Goal: Contribute content: Add original content to the website for others to see

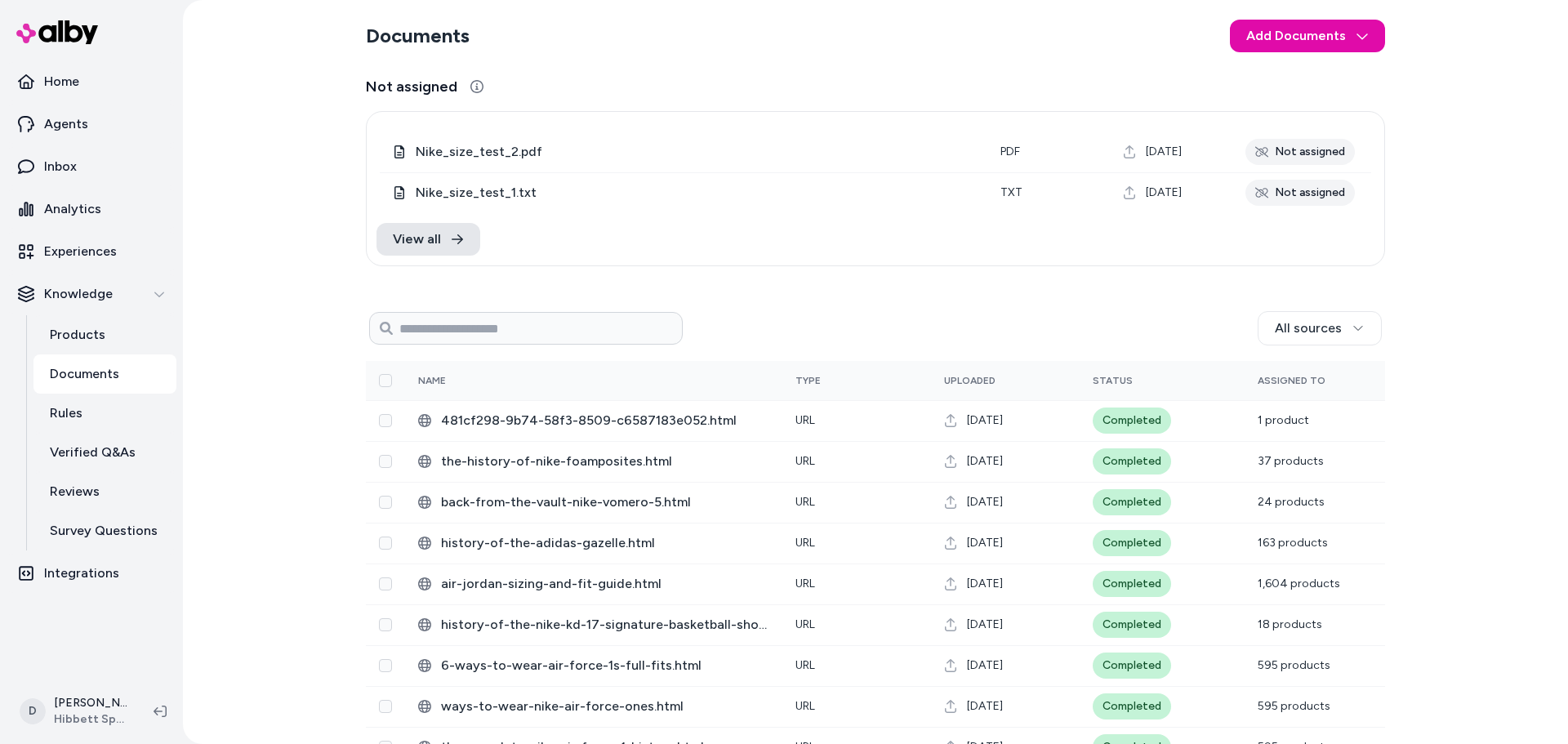
click at [875, 331] on div "All sources" at bounding box center [1032, 327] width 699 height 34
click at [774, 317] on div "All sources" at bounding box center [1032, 327] width 699 height 34
click at [99, 429] on link "Rules" at bounding box center [105, 413] width 142 height 39
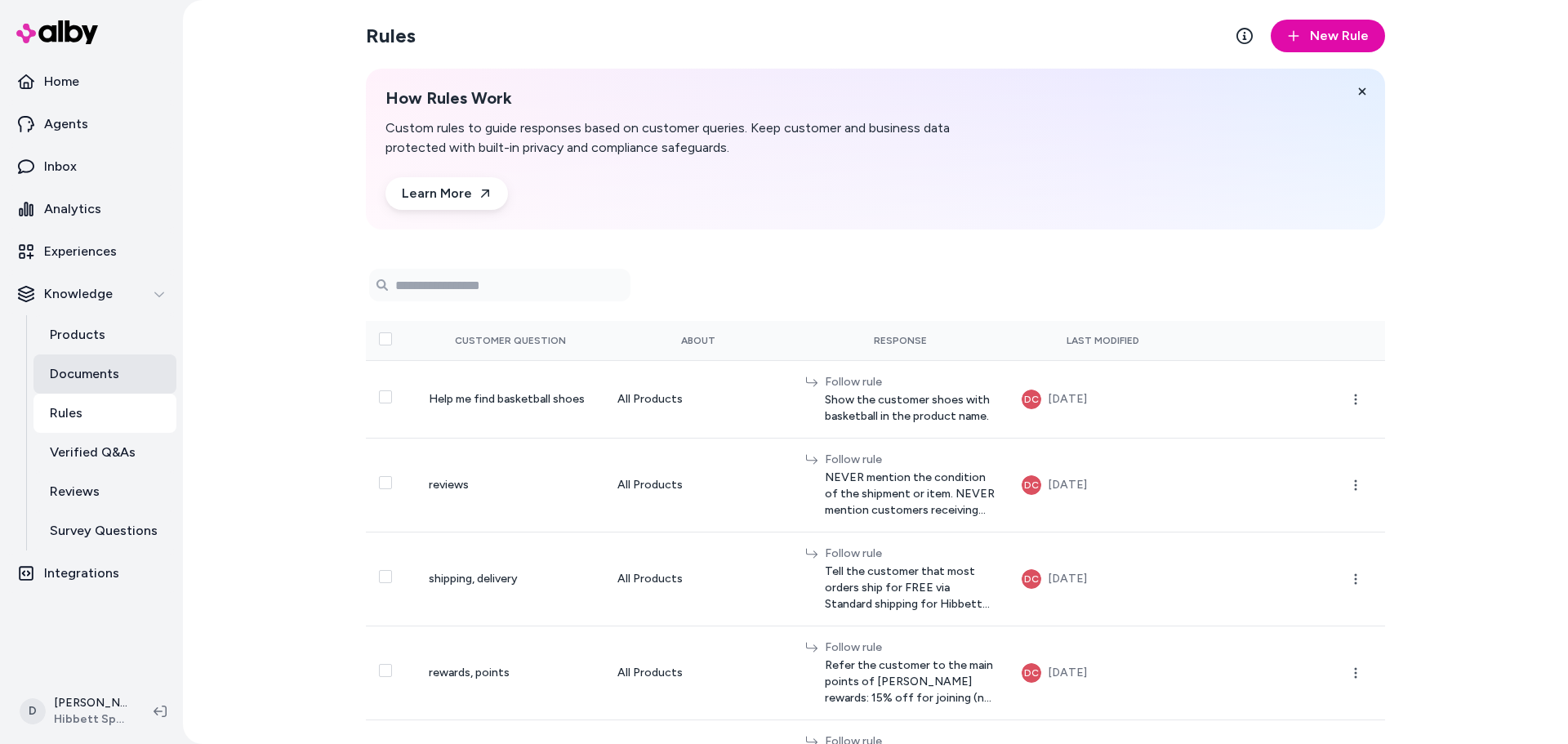
click at [105, 377] on p "Documents" at bounding box center [84, 374] width 70 height 19
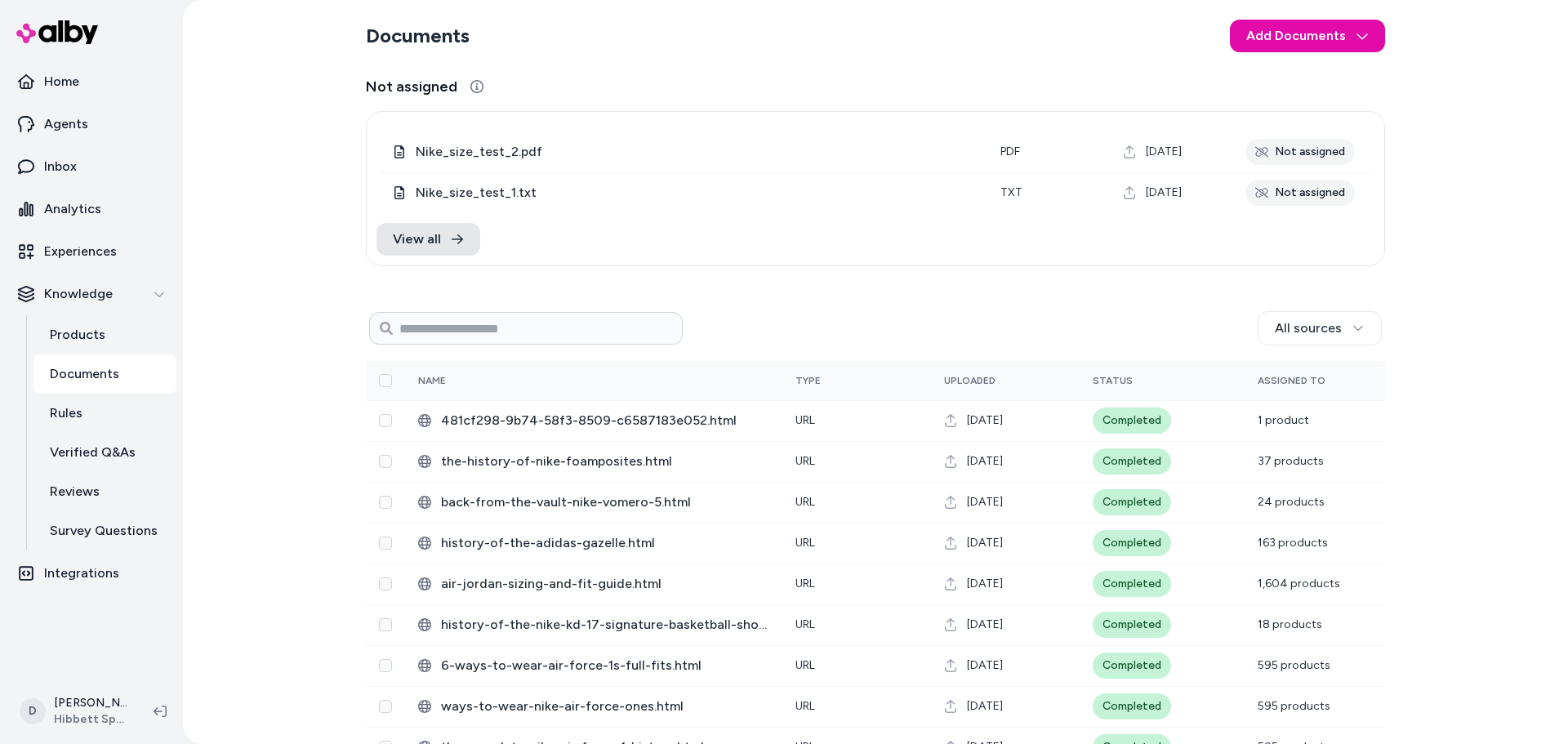
click at [125, 367] on link "Documents" at bounding box center [105, 374] width 142 height 39
click at [1423, 267] on div "Documents Add Documents Not assigned 0 Selected Edit Nike_size_test_2.pdf pdf […" at bounding box center [875, 372] width 1385 height 744
click at [1357, 33] on html "Home Agents Inbox Analytics Experiences Knowledge Products Documents Rules Veri…" at bounding box center [784, 372] width 1568 height 744
click at [1447, 69] on html "Home Agents Inbox Analytics Experiences Knowledge Products Documents Rules Veri…" at bounding box center [784, 372] width 1568 height 744
click at [342, 256] on div "Documents Add Documents Not assigned 0 Selected Edit Nike_size_test_2.pdf pdf A…" at bounding box center [875, 372] width 1385 height 744
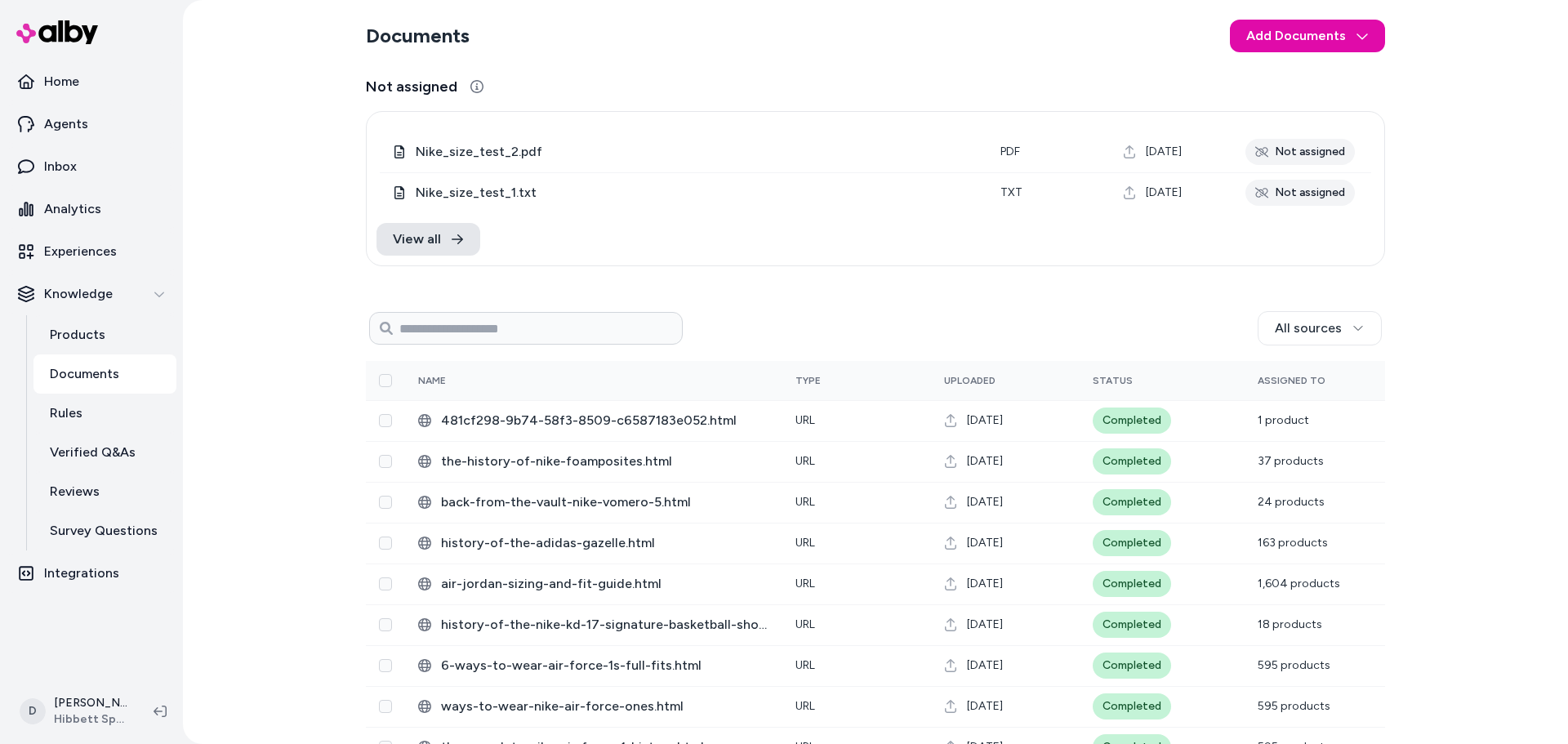
click at [1484, 319] on div "Documents Add Documents Not assigned 0 Selected Edit Nike_size_test_2.pdf pdf A…" at bounding box center [875, 372] width 1385 height 744
click at [1441, 164] on div "Documents Add Documents Not assigned 0 Selected Edit Nike_size_test_2.pdf pdf A…" at bounding box center [875, 372] width 1385 height 744
click at [1450, 357] on div "Documents Add Documents Not assigned 0 Selected Edit Nike_size_test_2.pdf pdf […" at bounding box center [875, 372] width 1385 height 744
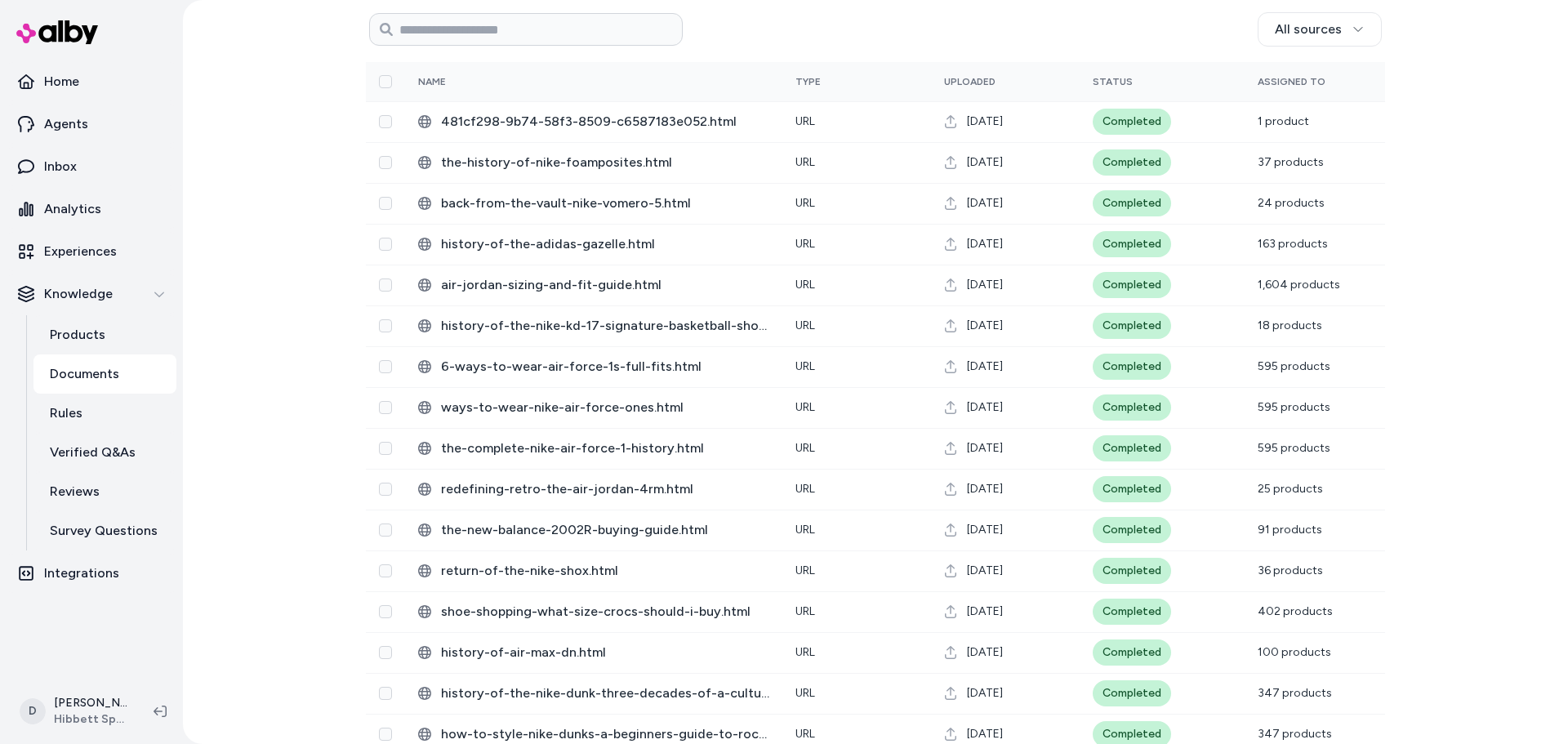
scroll to position [326, 0]
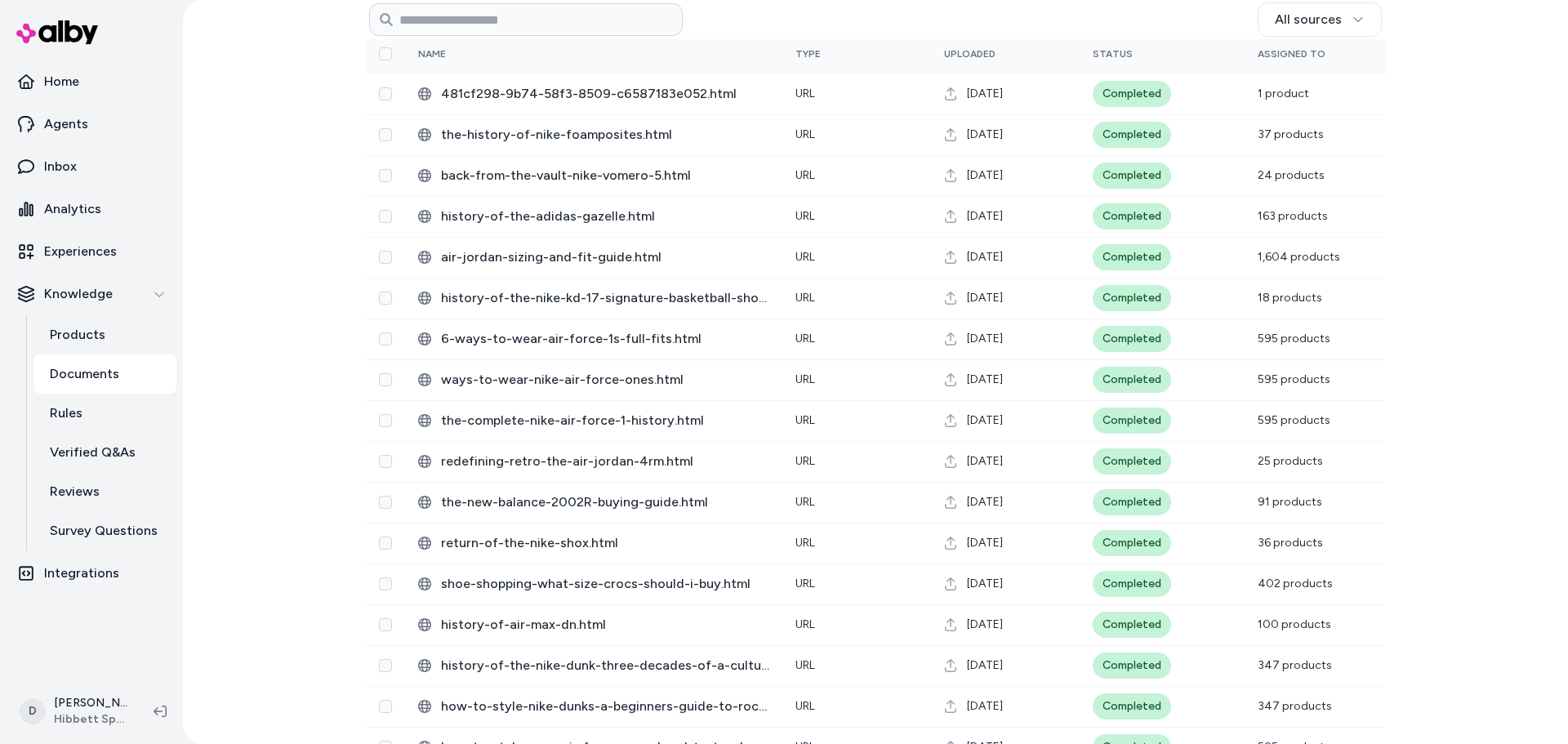
click at [1425, 384] on div "Documents Add Documents Not assigned 0 Selected Edit Nike_size_test_2.pdf pdf […" at bounding box center [875, 372] width 1385 height 744
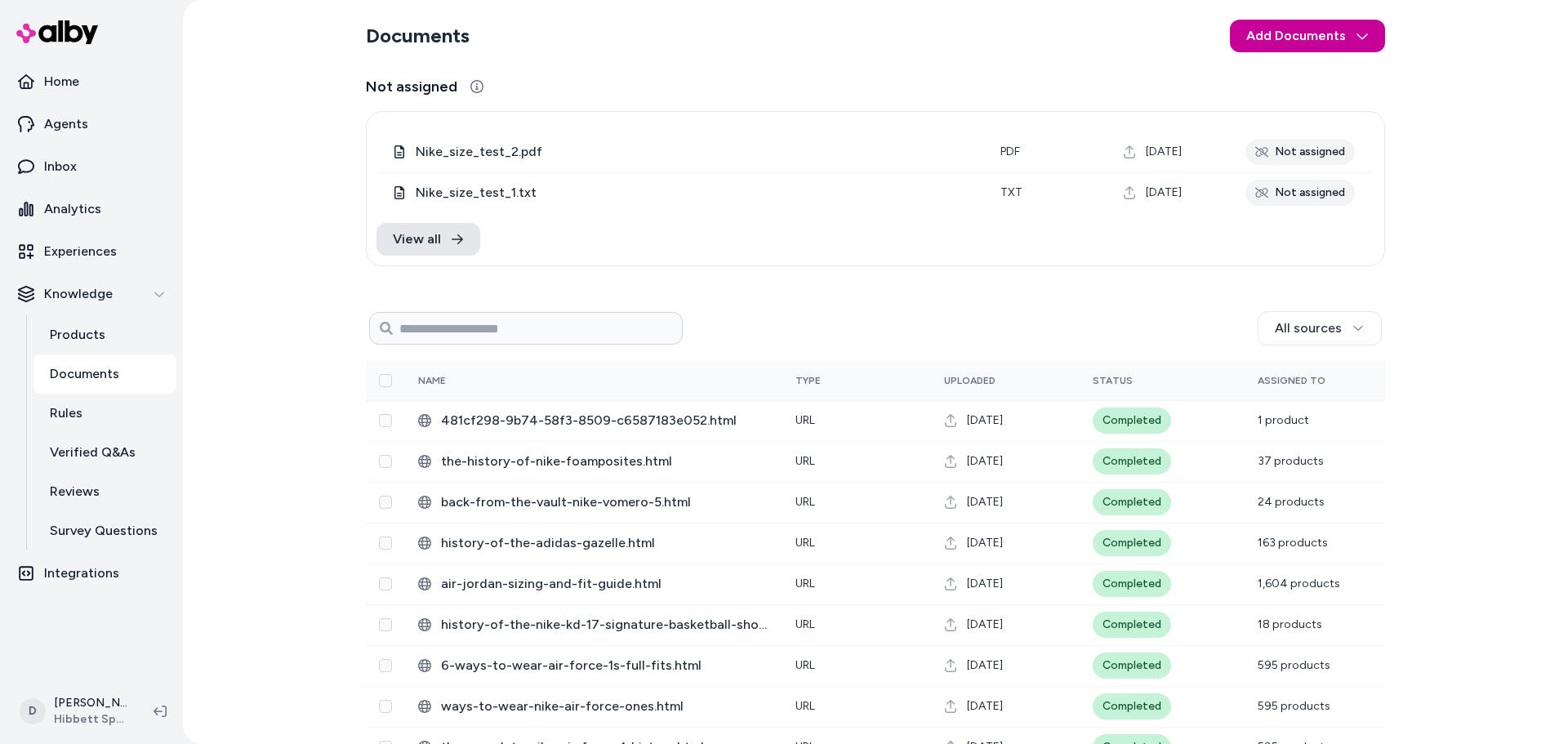
click at [1347, 38] on html "Home Agents Inbox Analytics Experiences Knowledge Products Documents Rules Veri…" at bounding box center [784, 372] width 1568 height 744
click at [1310, 77] on span "Upload Files" at bounding box center [1301, 74] width 62 height 16
drag, startPoint x: 1490, startPoint y: 123, endPoint x: 1354, endPoint y: 43, distance: 157.8
click at [1490, 122] on div "Documents Add Documents Not assigned 0 Selected Edit Nike_size_test_2.pdf pdf […" at bounding box center [875, 372] width 1385 height 744
click at [1354, 42] on html "Home Agents Inbox Analytics Experiences Knowledge Products Documents Rules Veri…" at bounding box center [784, 372] width 1568 height 744
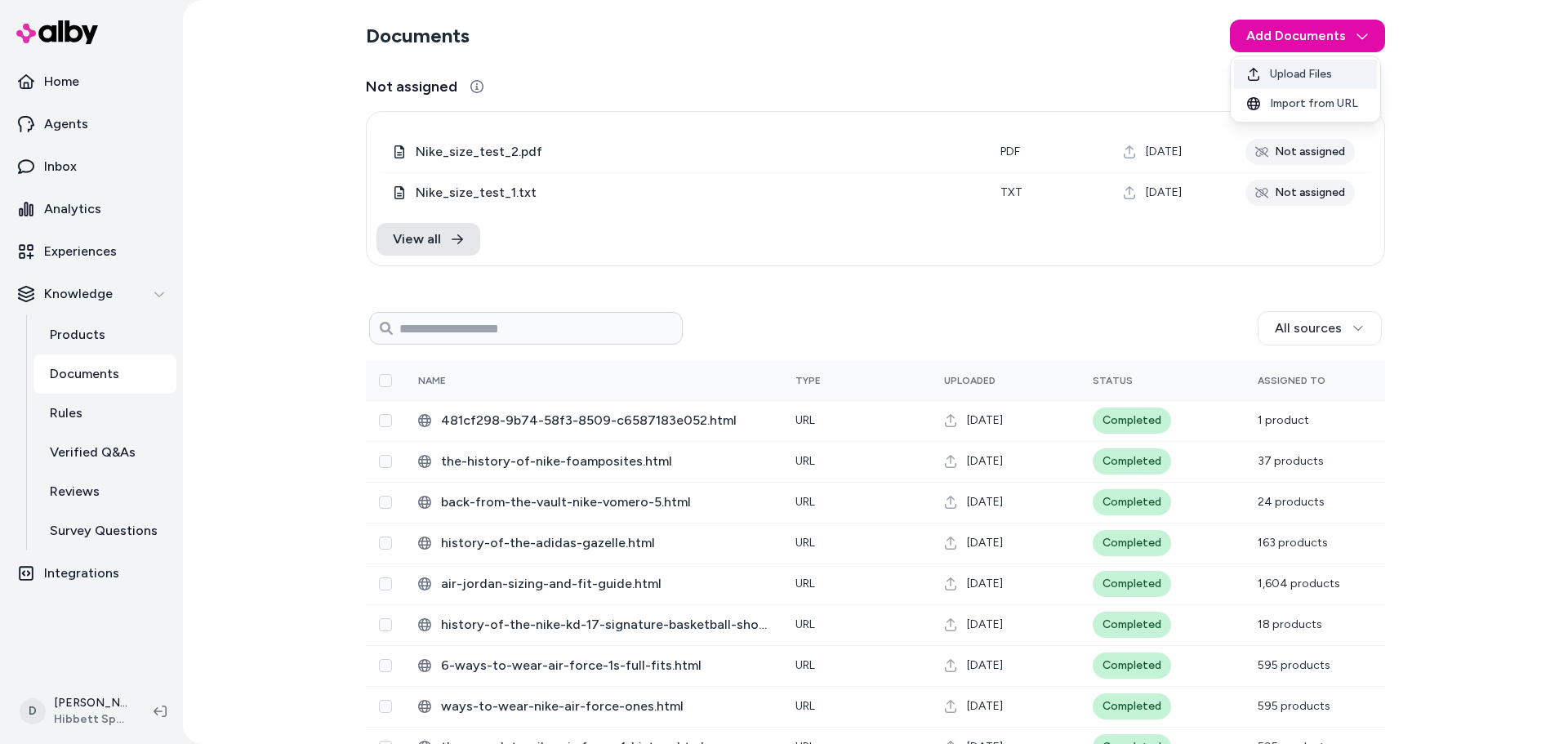
click at [1312, 76] on span "Upload Files" at bounding box center [1301, 74] width 62 height 16
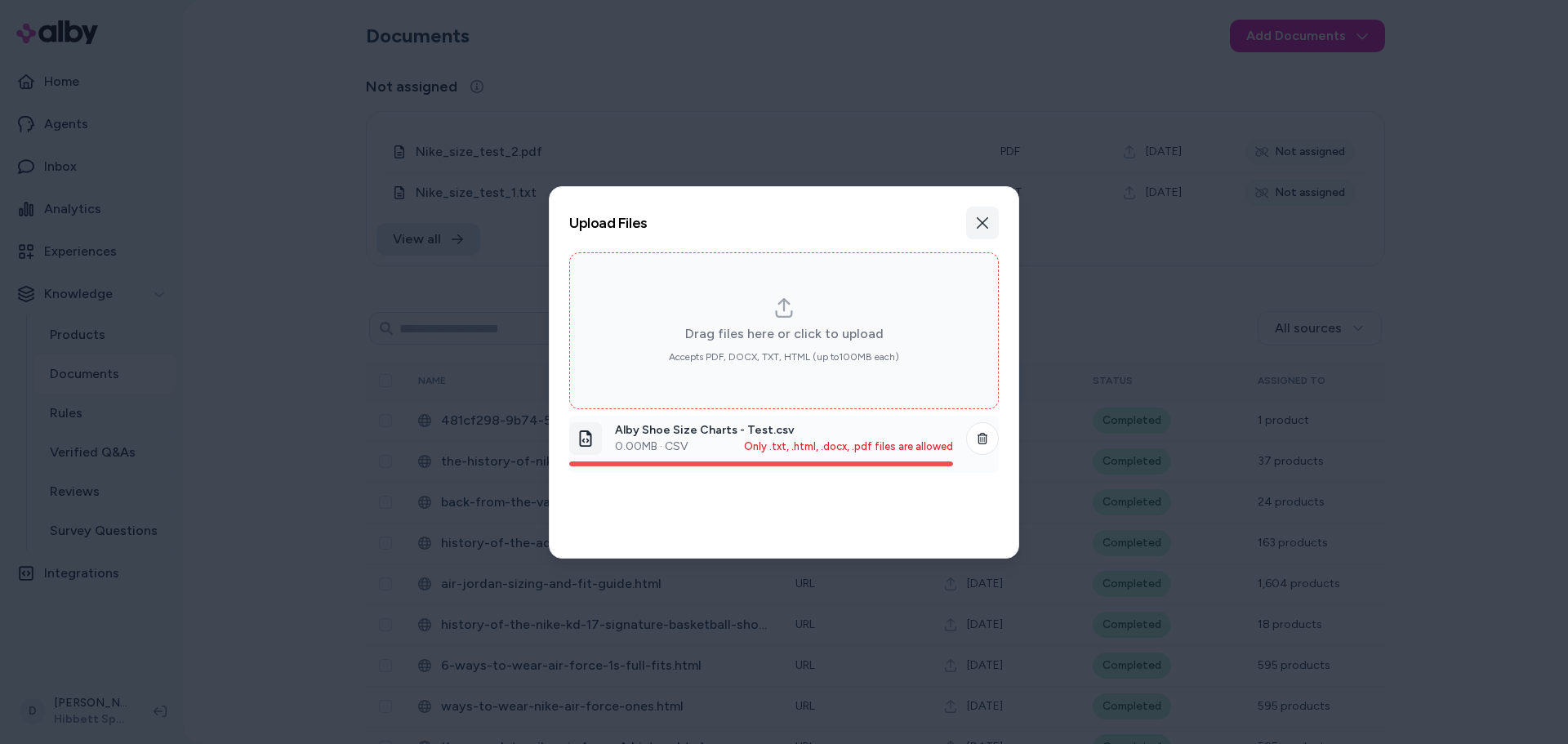
click at [989, 231] on button "Close" at bounding box center [983, 223] width 33 height 33
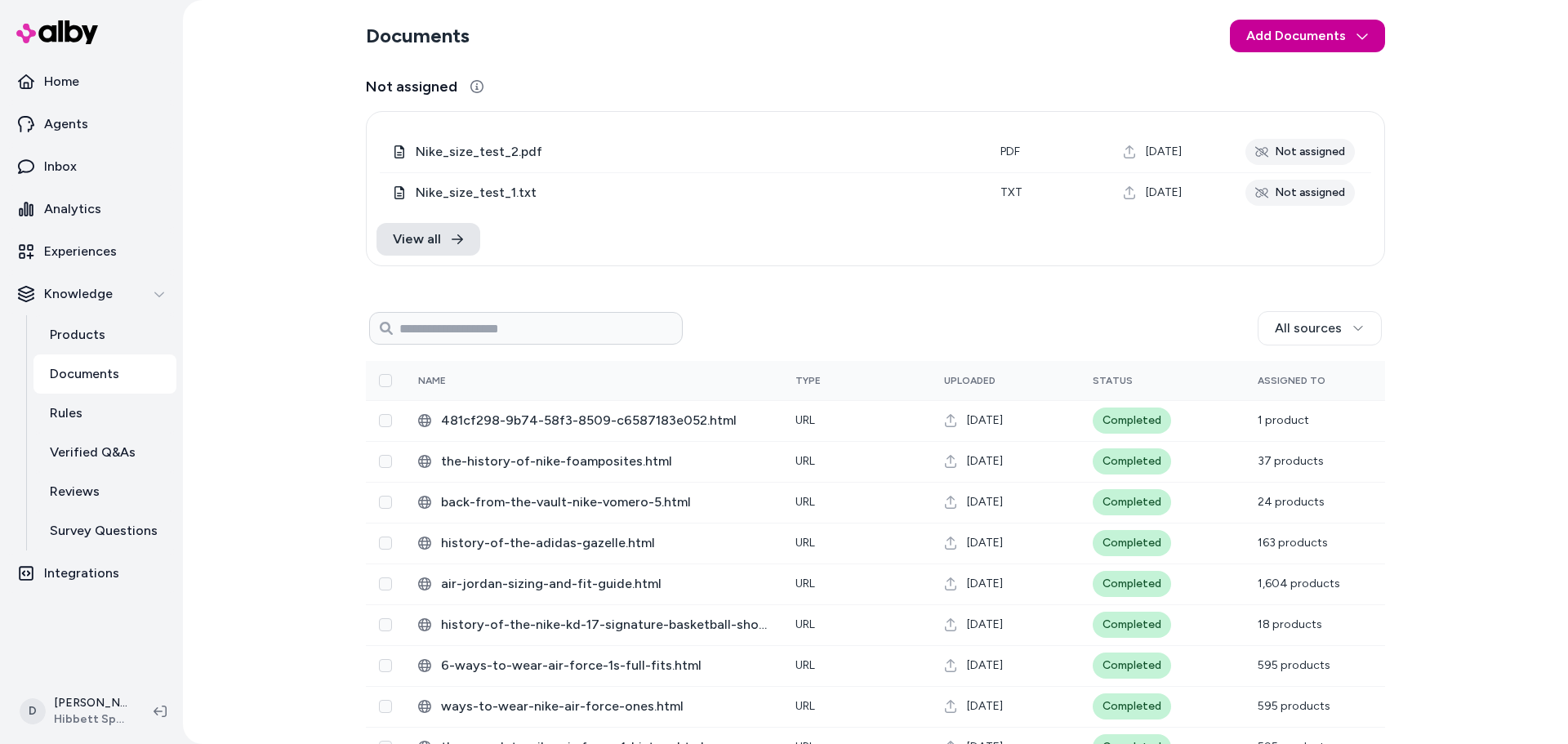
click at [1307, 42] on html "Home Agents Inbox Analytics Experiences Knowledge Products Documents Rules Veri…" at bounding box center [784, 372] width 1568 height 744
click at [1295, 111] on span "Import from URL" at bounding box center [1314, 104] width 88 height 16
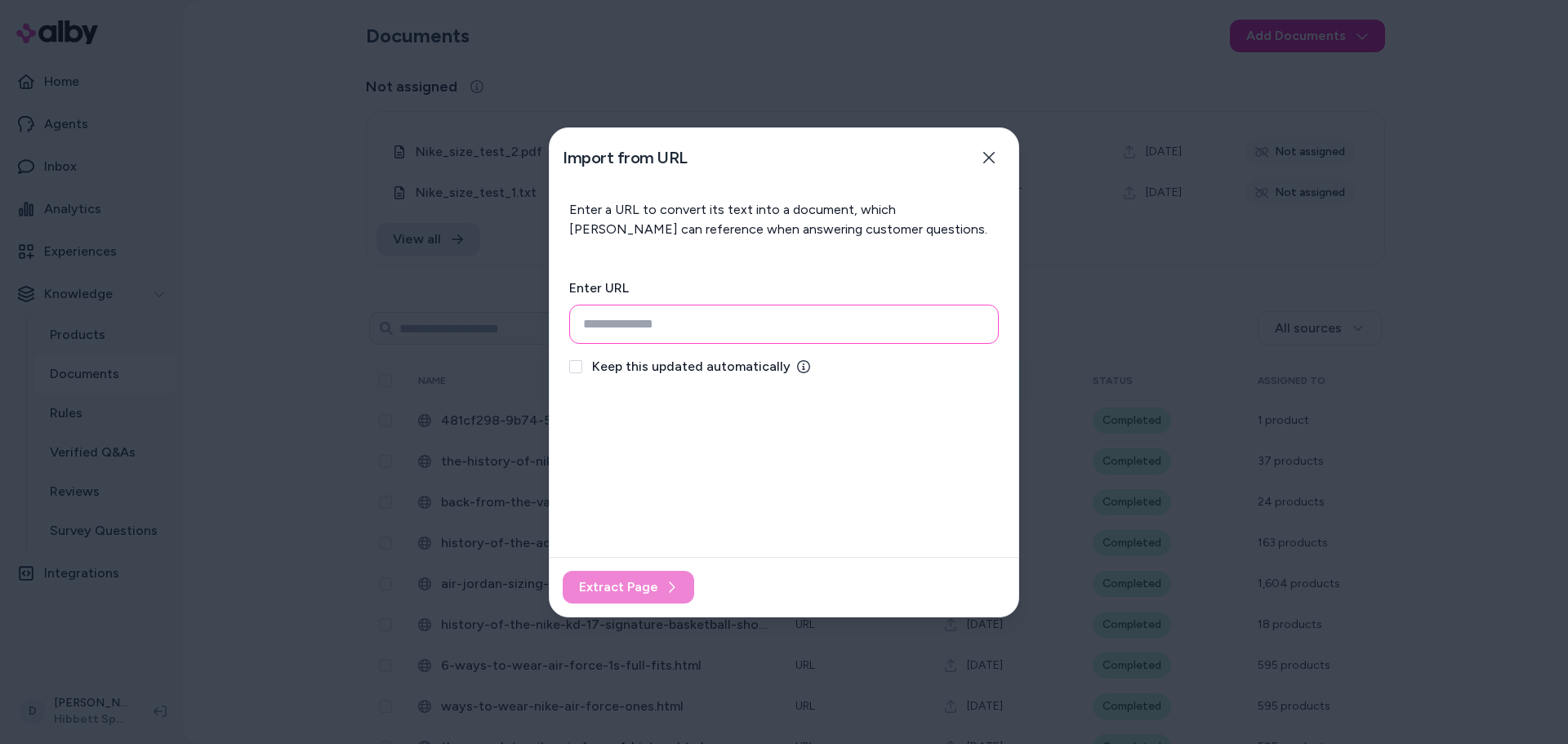
click at [725, 318] on input "url" at bounding box center [783, 324] width 429 height 39
paste input "**********"
type input "**********"
click at [942, 495] on div "**********" at bounding box center [783, 372] width 470 height 490
click at [660, 590] on button "Extract Page" at bounding box center [629, 587] width 132 height 33
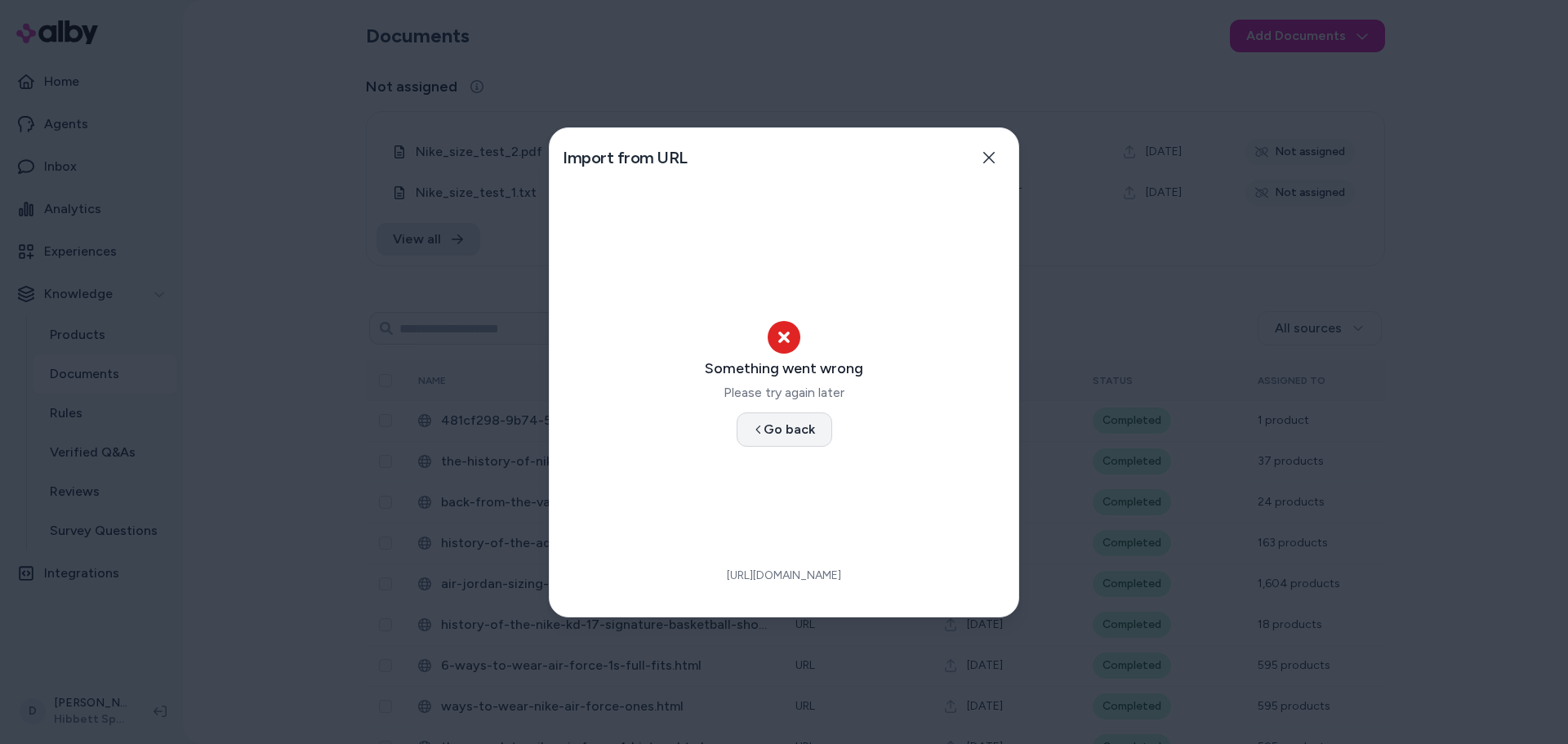
click at [767, 428] on button "Go back" at bounding box center [784, 429] width 96 height 34
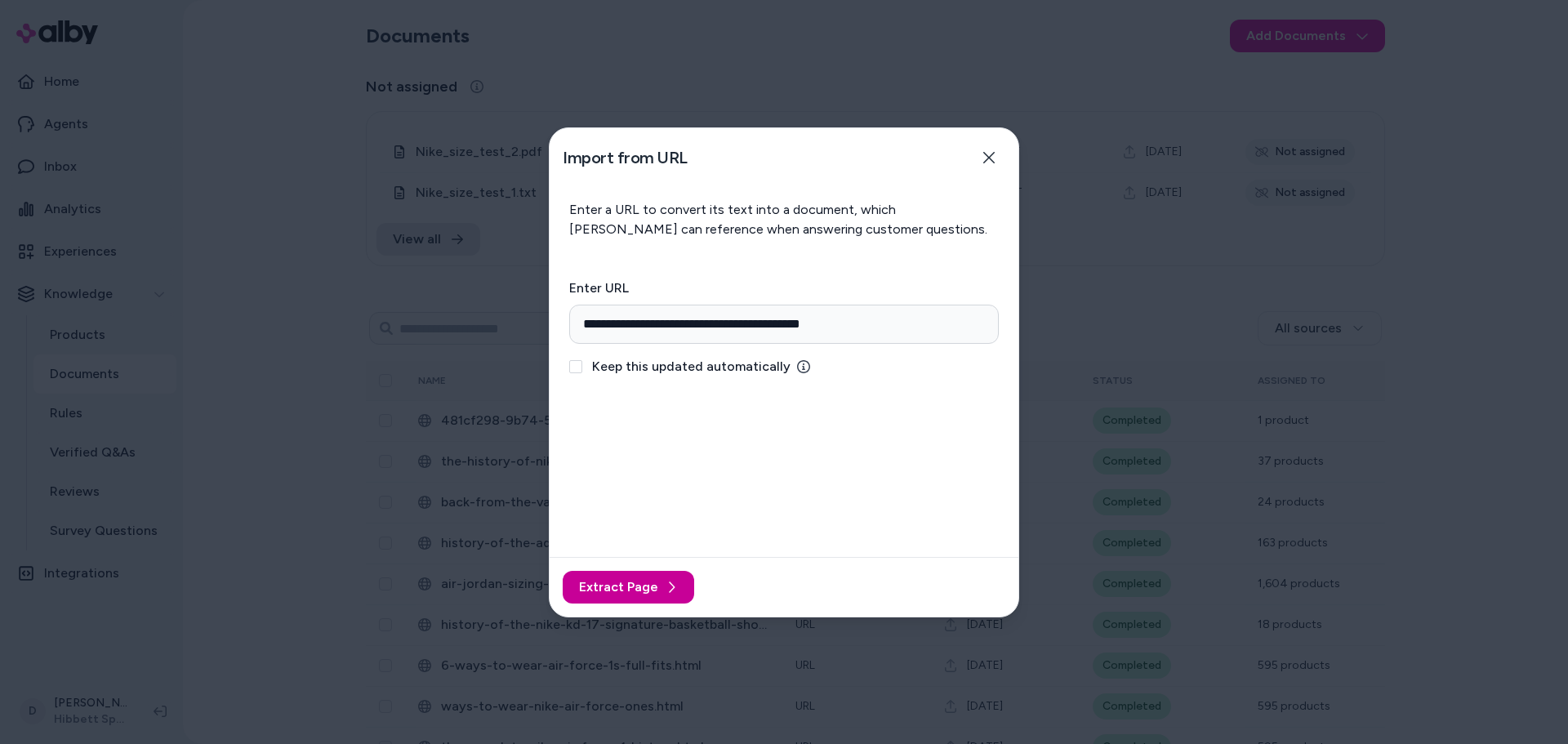
click at [665, 590] on icon at bounding box center [671, 586] width 13 height 13
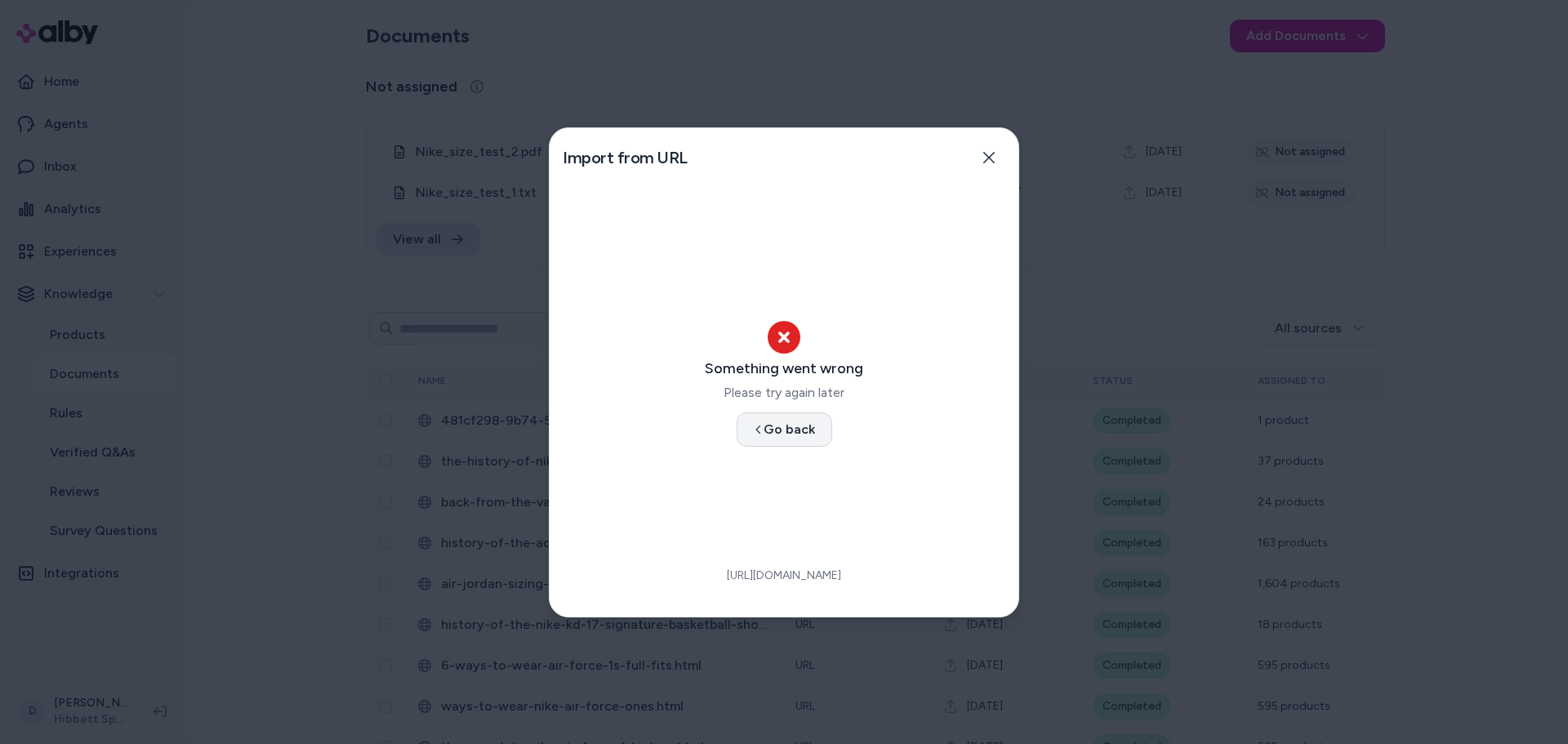
click at [766, 429] on button "Go back" at bounding box center [784, 429] width 96 height 34
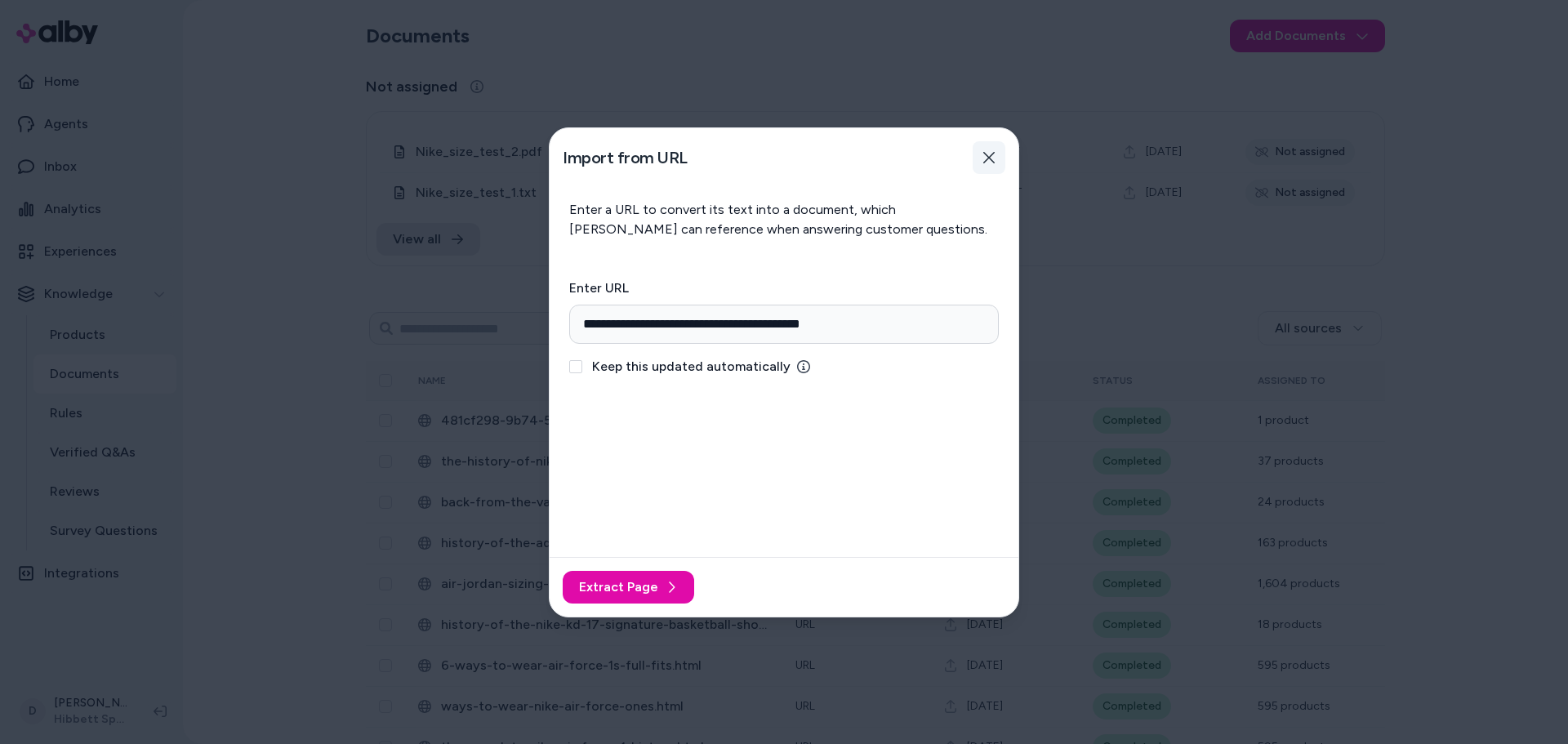
click at [989, 154] on icon "button" at bounding box center [988, 157] width 13 height 13
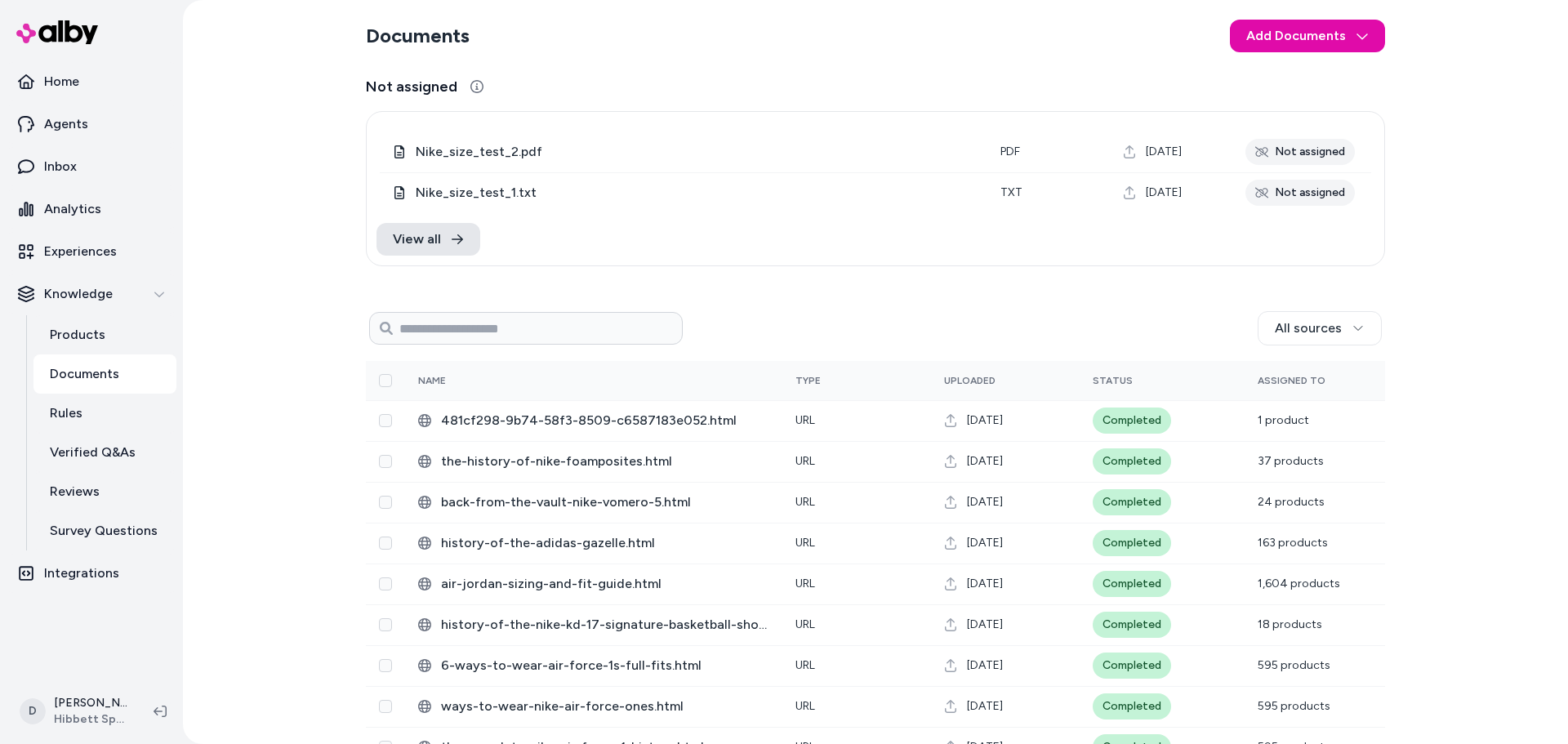
click at [1467, 226] on div "Documents Add Documents Not assigned 0 Selected Edit Nike_size_test_2.pdf pdf […" at bounding box center [875, 372] width 1385 height 744
click at [1539, 163] on div "Documents Add Documents Not assigned 0 Selected Edit Nike_size_test_2.pdf pdf […" at bounding box center [875, 372] width 1385 height 744
click at [265, 484] on div "Documents Add Documents Not assigned 0 Selected Edit Nike_size_test_2.pdf pdf […" at bounding box center [875, 372] width 1385 height 744
click at [1427, 110] on div "Documents Add Documents Not assigned 0 Selected Edit Nike_size_test_2.pdf pdf […" at bounding box center [875, 372] width 1385 height 744
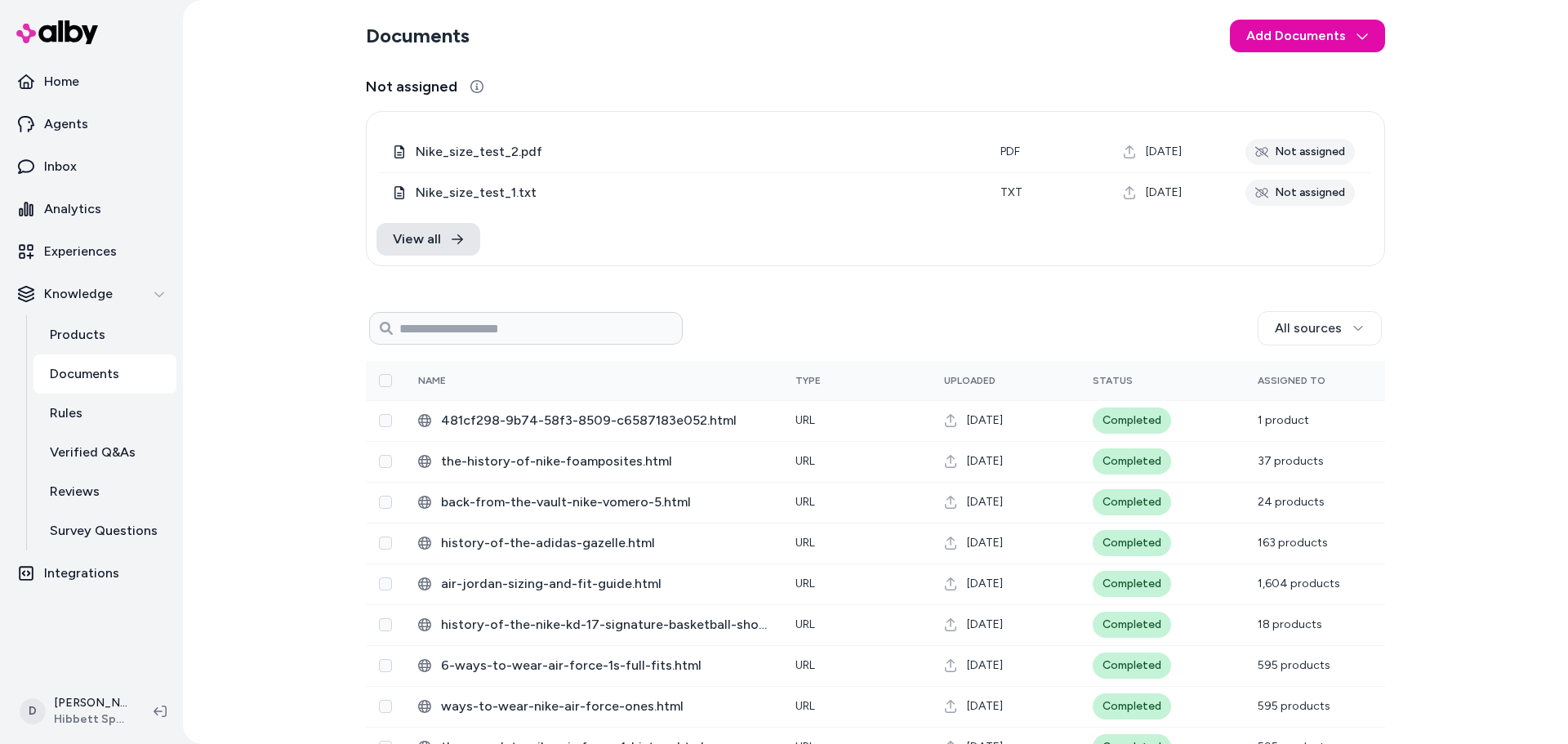
drag, startPoint x: 1488, startPoint y: 107, endPoint x: 1247, endPoint y: 8, distance: 260.5
click at [1487, 107] on div "Documents Add Documents Not assigned 0 Selected Edit Nike_size_test_2.pdf pdf […" at bounding box center [875, 372] width 1385 height 744
click at [821, 52] on section "Documents Add Documents" at bounding box center [876, 35] width 1019 height 46
